Goal: Task Accomplishment & Management: Manage account settings

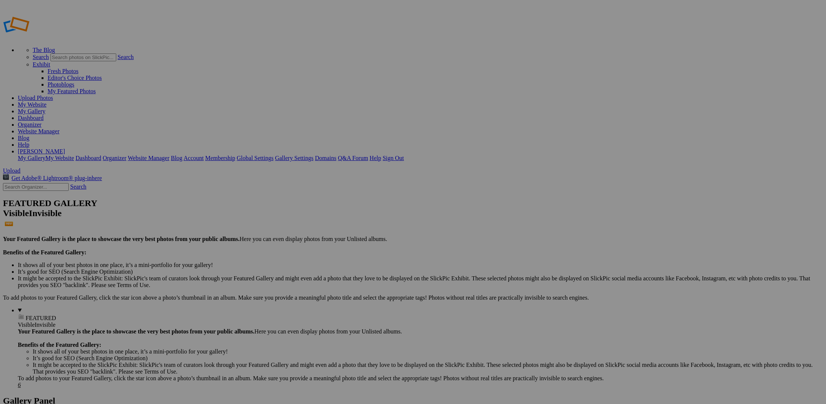
type input "[PERSON_NAME] Family"
click at [511, 239] on div "Cancel Create" at bounding box center [413, 242] width 197 height 7
click at [347, 239] on span "Create" at bounding box center [339, 242] width 16 height 6
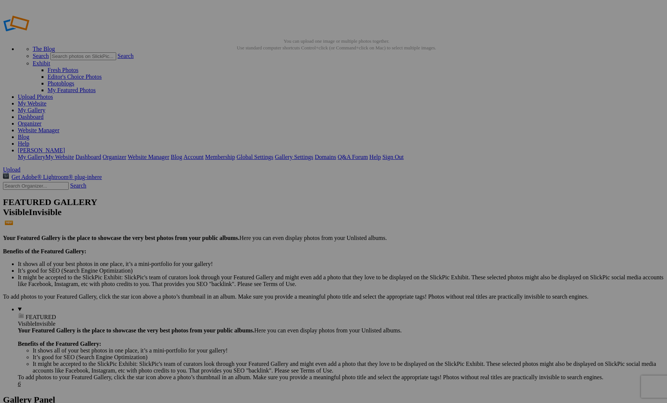
scroll to position [1, 0]
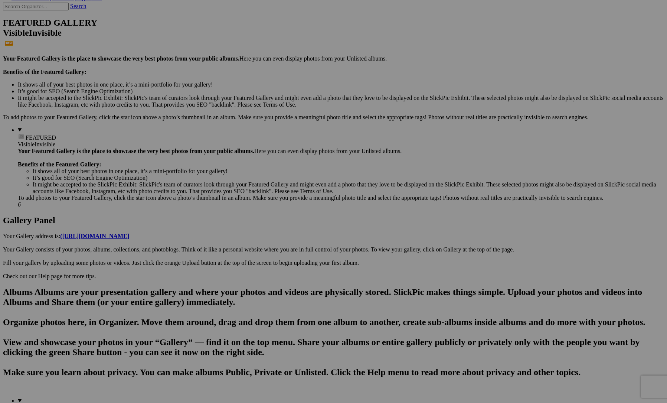
scroll to position [60, 0]
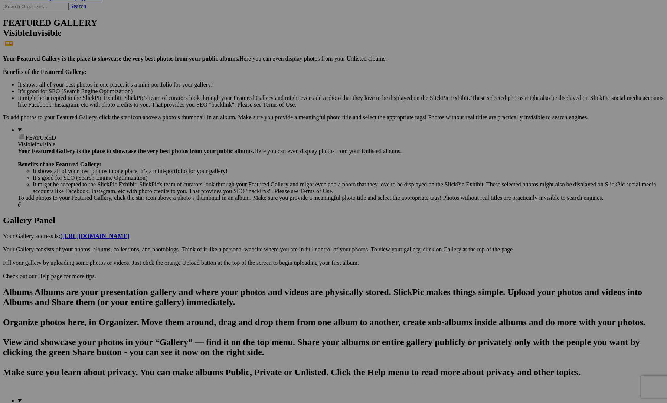
scroll to position [49, 0]
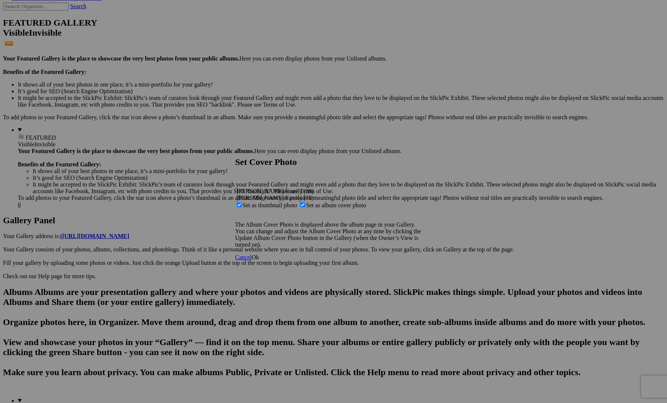
click at [328, 204] on span "Set as album cover photo" at bounding box center [336, 205] width 60 height 6
click at [305, 204] on input "Set as album cover photo" at bounding box center [302, 204] width 5 height 5
checkbox input "false"
click at [259, 260] on span "Ok" at bounding box center [255, 257] width 7 height 6
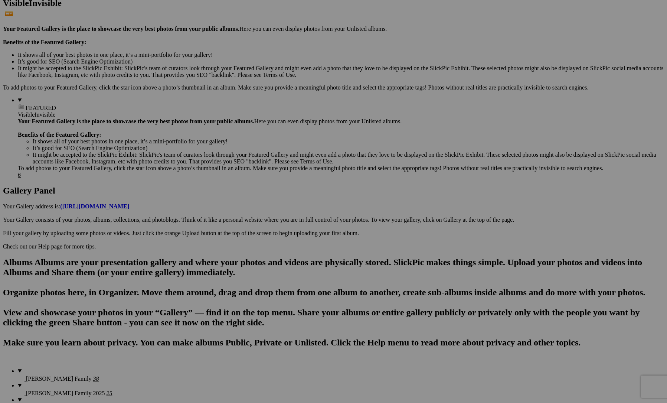
scroll to position [211, 0]
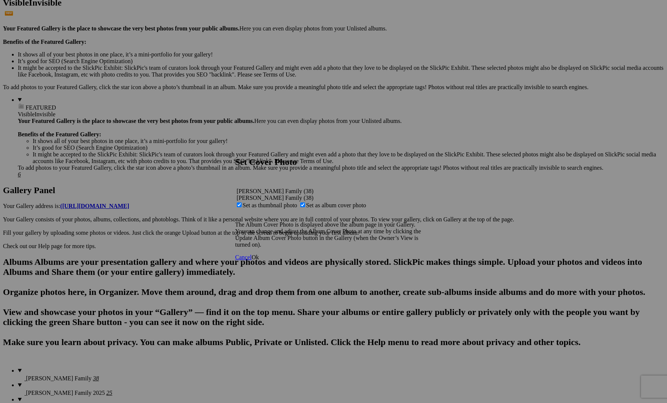
click at [331, 202] on span "Set as album cover photo" at bounding box center [336, 205] width 60 height 6
click at [305, 202] on input "Set as album cover photo" at bounding box center [302, 204] width 5 height 5
checkbox input "false"
click at [259, 260] on link "Ok" at bounding box center [255, 257] width 7 height 6
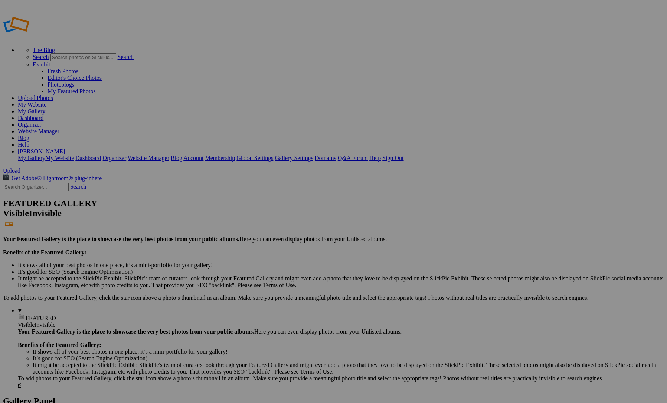
scroll to position [6, 0]
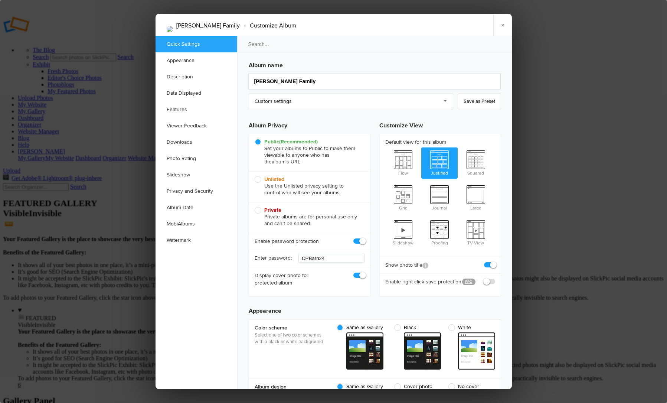
scroll to position [0, 0]
click at [313, 262] on input "CPBarn24" at bounding box center [332, 258] width 66 height 9
type input "f"
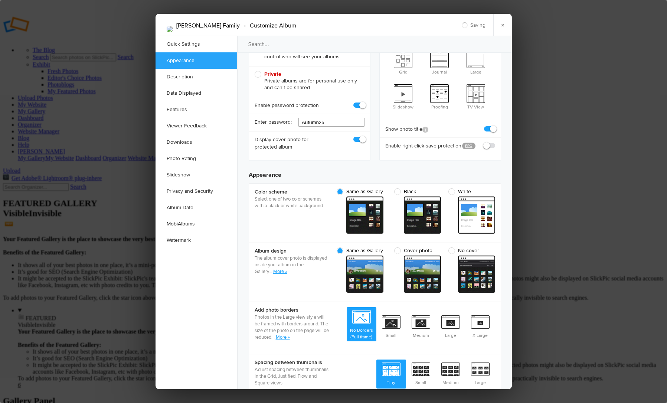
scroll to position [134, 0]
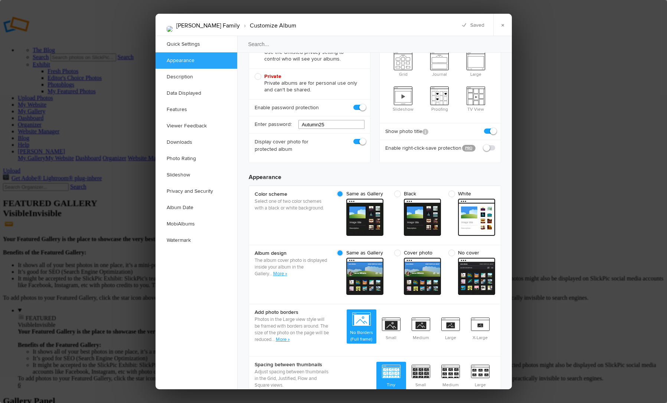
click at [305, 126] on input "Autumn25" at bounding box center [332, 124] width 66 height 9
click at [335, 123] on input "Autumn25" at bounding box center [332, 124] width 66 height 9
type input "Autumn25"
click at [504, 26] on link "×" at bounding box center [503, 25] width 19 height 22
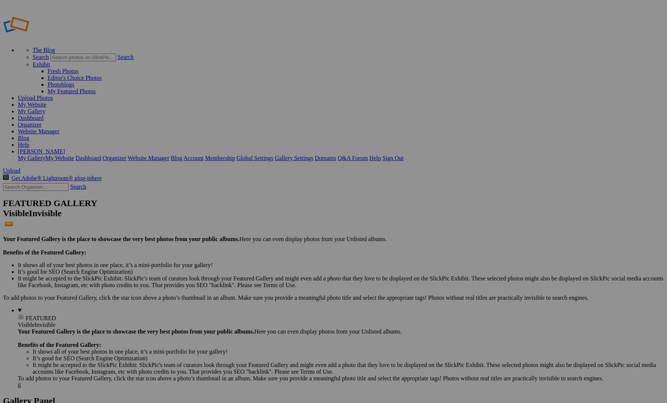
click at [65, 148] on link "[PERSON_NAME]" at bounding box center [41, 151] width 47 height 6
click at [45, 108] on link "My Gallery" at bounding box center [31, 111] width 27 height 6
